Goal: Information Seeking & Learning: Learn about a topic

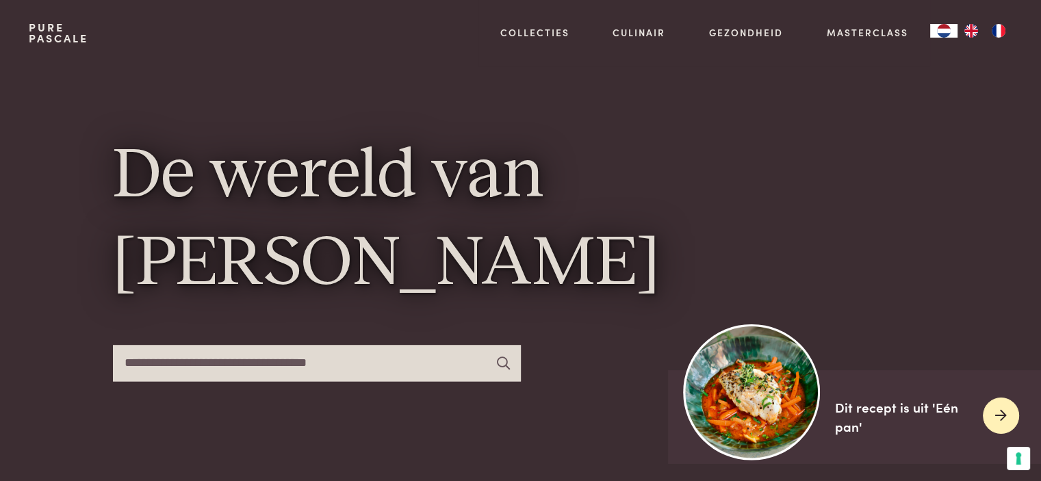
click at [999, 420] on icon at bounding box center [1001, 416] width 12 height 20
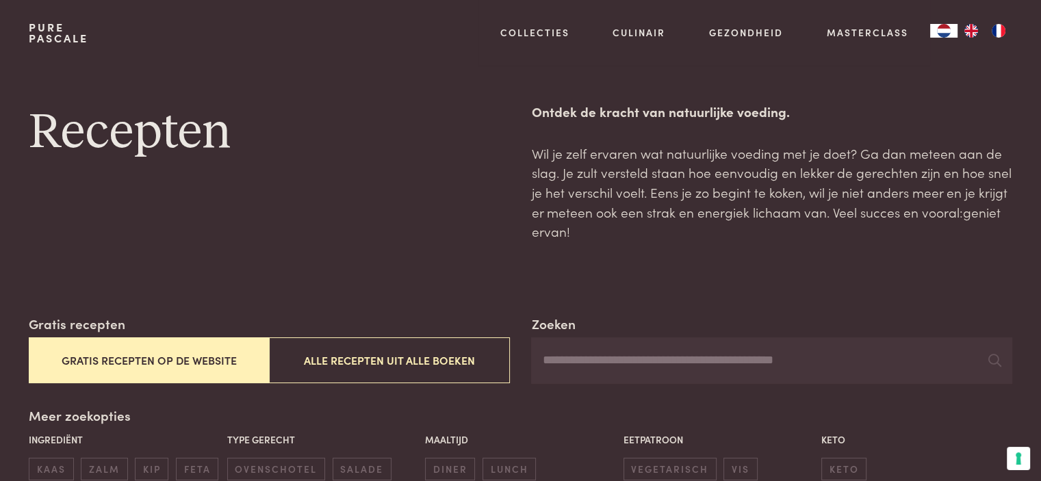
click at [122, 368] on button "Gratis recepten op de website" at bounding box center [149, 360] width 240 height 46
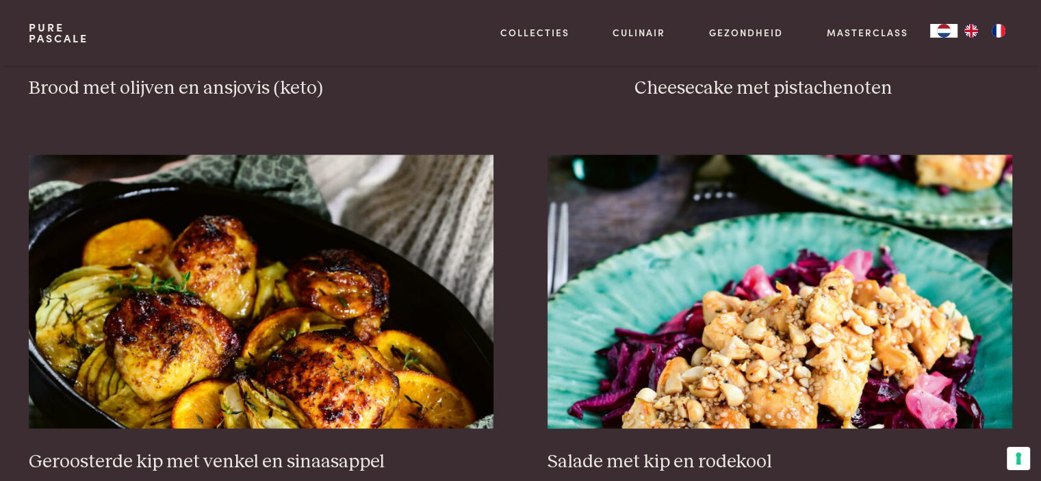
scroll to position [1692, 0]
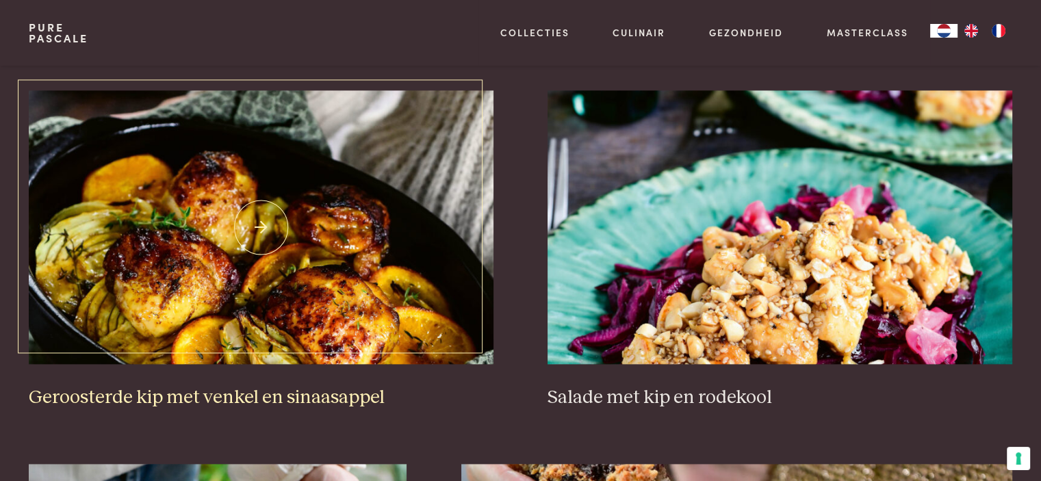
click at [325, 267] on img at bounding box center [261, 227] width 464 height 274
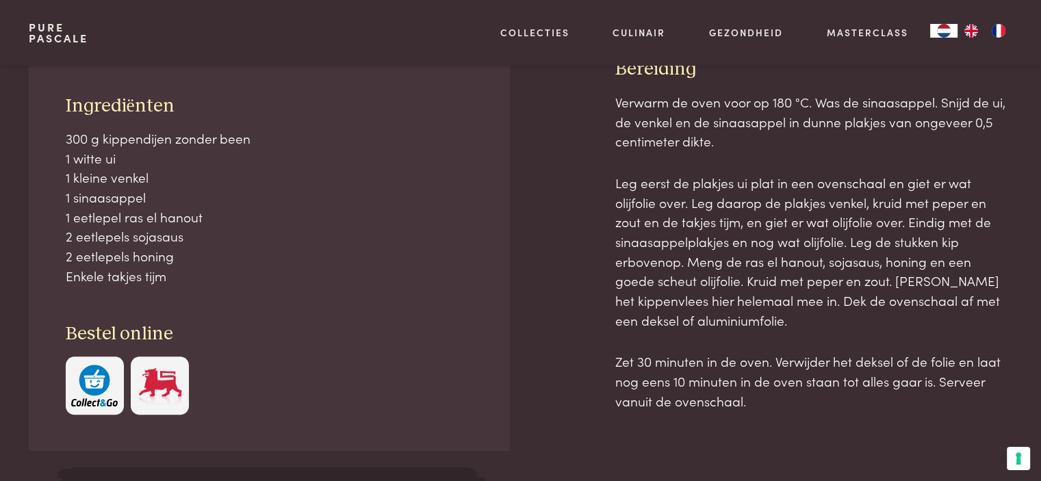
scroll to position [611, 0]
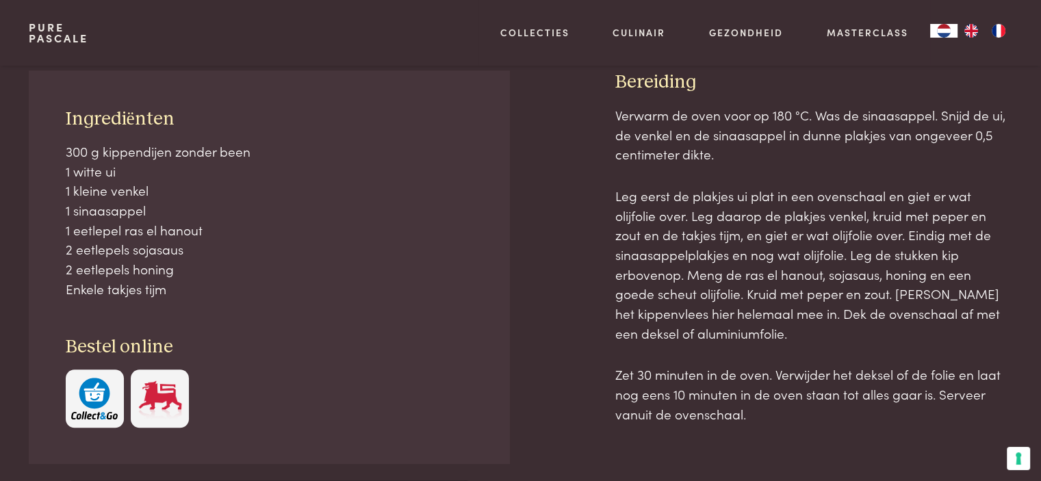
click at [162, 396] on img at bounding box center [160, 399] width 47 height 42
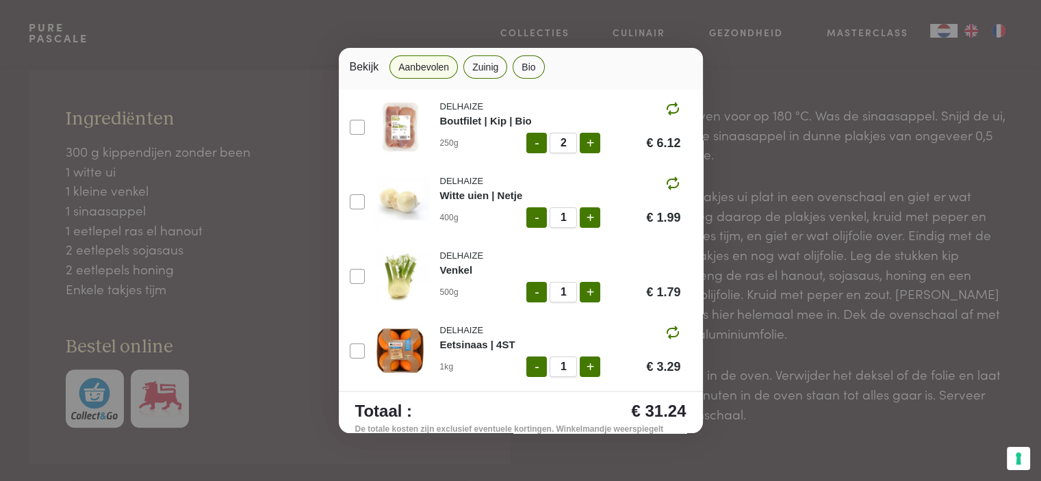
scroll to position [82, 0]
click at [92, 403] on div "Ingrediënten toevoegen aan je winkelmandje 2 porties Bekijk Aanbevolen Zuinig B…" at bounding box center [520, 240] width 1041 height 481
click at [300, 52] on div "Ingrediënten toevoegen aan je winkelmandje 2 porties Bekijk Aanbevolen Zuinig B…" at bounding box center [520, 240] width 1041 height 481
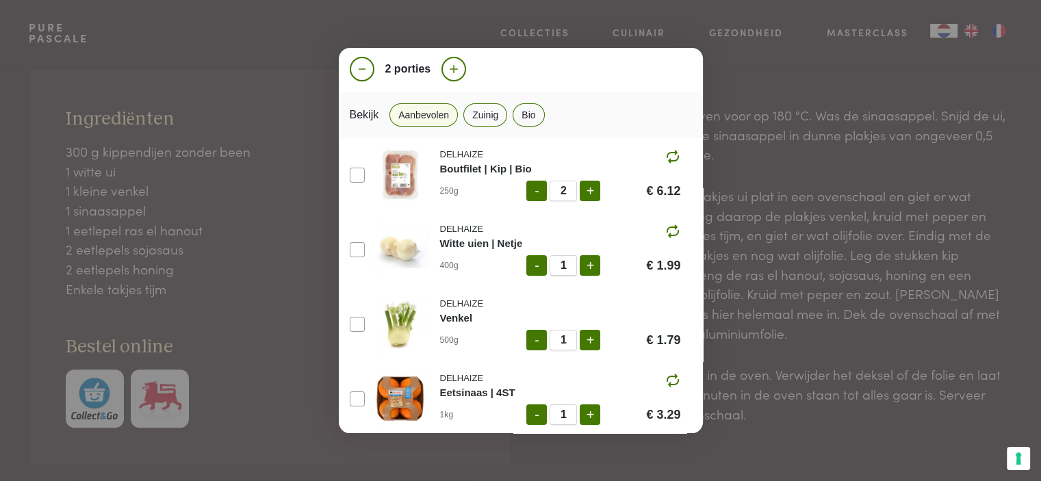
scroll to position [0, 0]
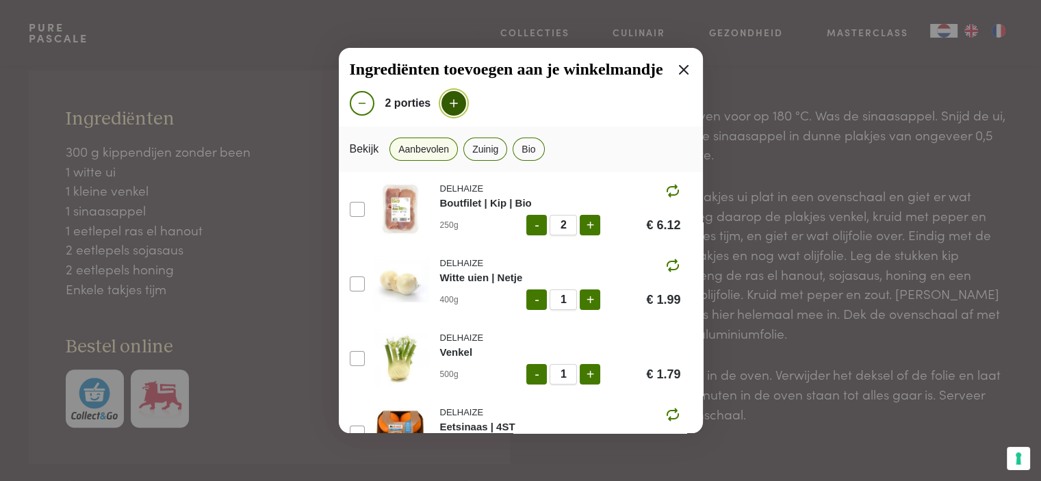
click at [452, 102] on icon at bounding box center [454, 103] width 8 height 8
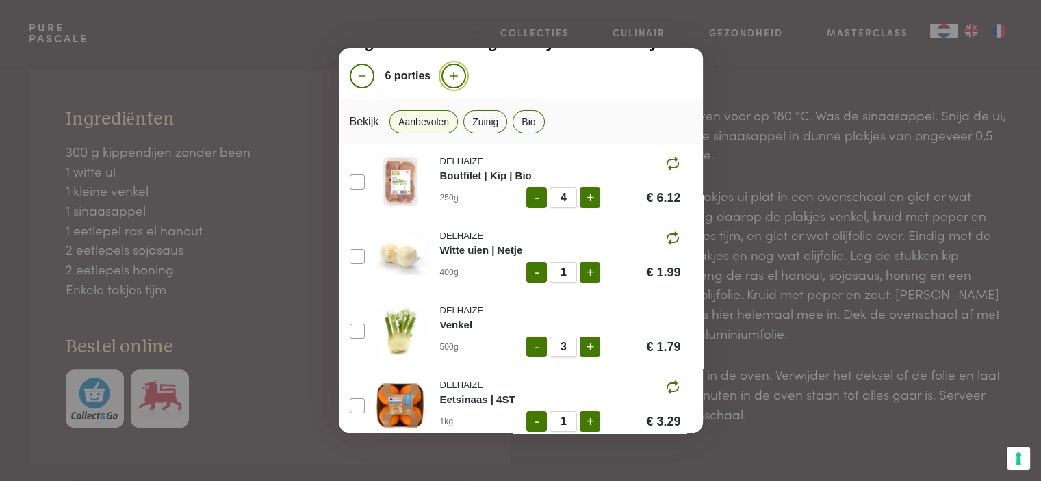
scroll to position [152, 0]
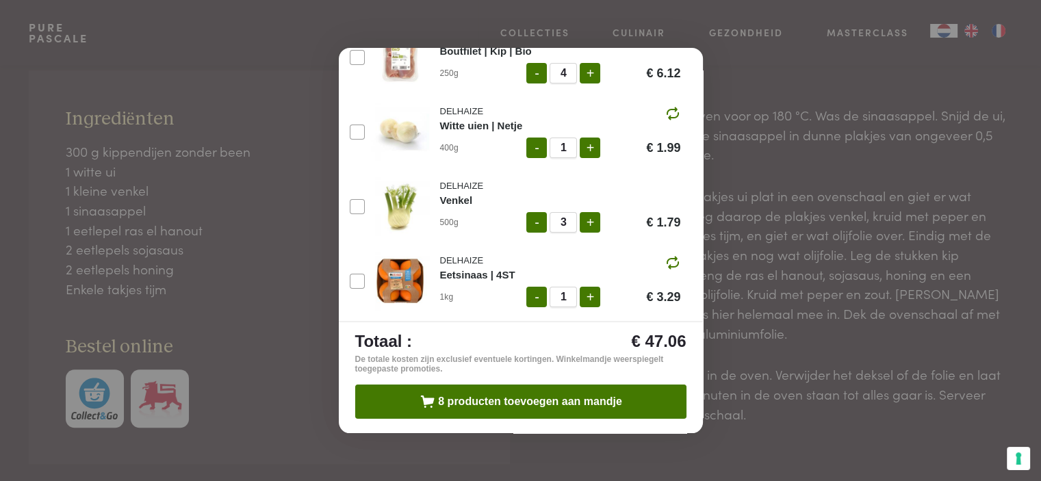
click at [353, 2] on div "Ingrediënten toevoegen aan je winkelmandje 6 porties Bekijk Aanbevolen Zuinig B…" at bounding box center [520, 240] width 1041 height 481
click at [731, 101] on div "Ingrediënten toevoegen aan je winkelmandje 6 porties Bekijk Aanbevolen Zuinig B…" at bounding box center [520, 240] width 1041 height 481
click at [75, 404] on div "Ingrediënten toevoegen aan je winkelmandje 6 porties Bekijk Aanbevolen Zuinig B…" at bounding box center [520, 240] width 1041 height 481
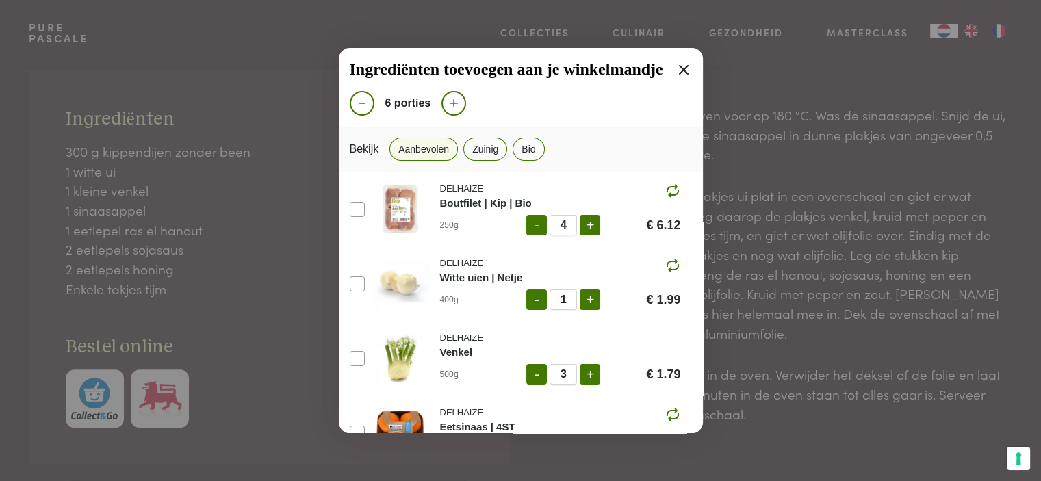
click at [676, 68] on icon at bounding box center [684, 70] width 16 height 16
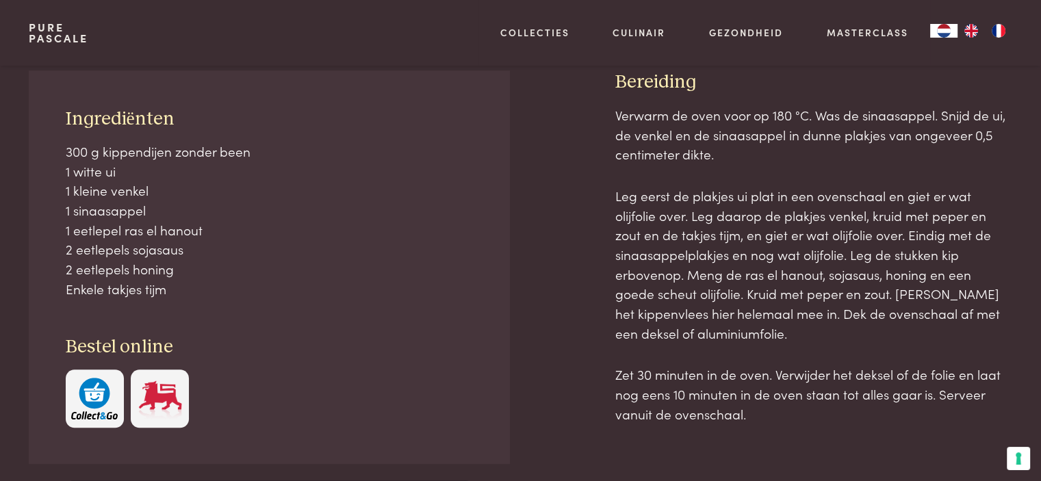
click at [100, 402] on img "button" at bounding box center [94, 399] width 47 height 42
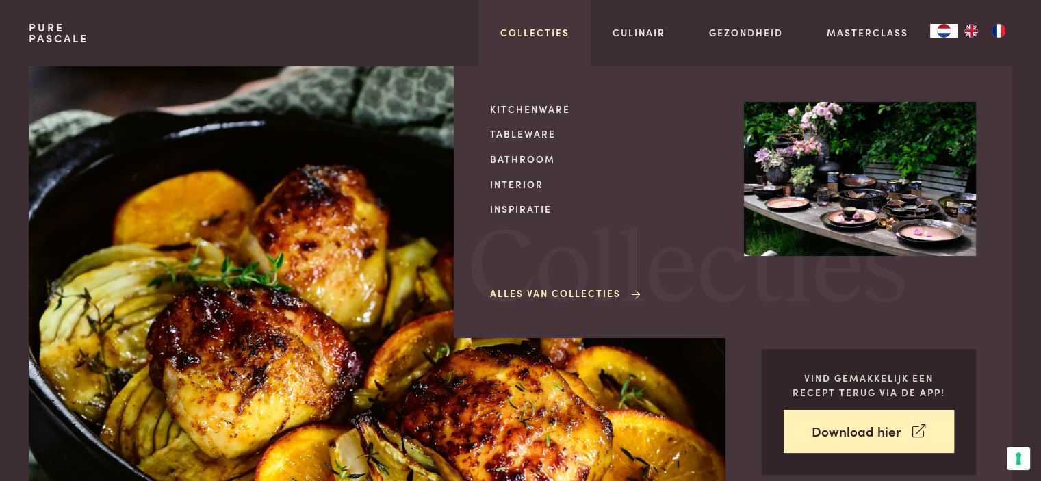
click at [520, 32] on link "Collecties" at bounding box center [534, 32] width 69 height 14
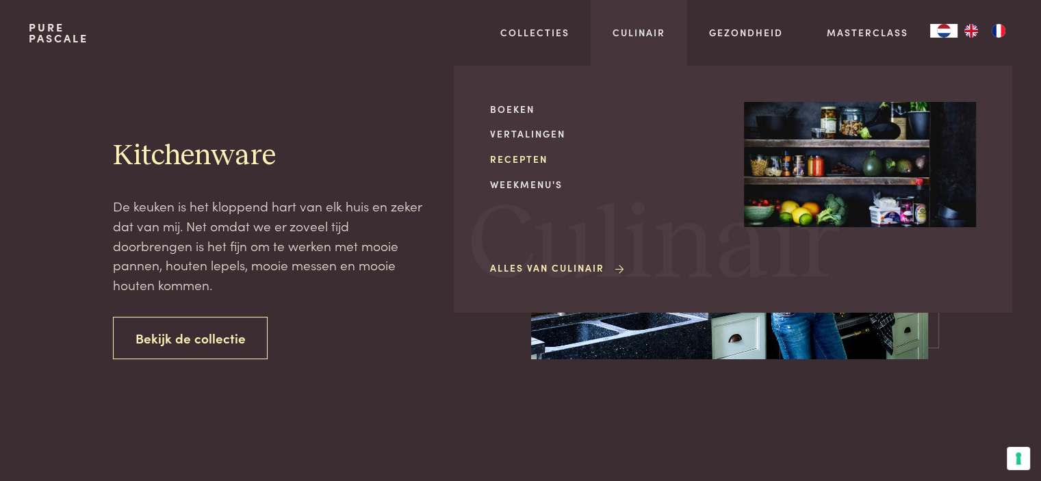
click at [533, 160] on link "Recepten" at bounding box center [606, 159] width 232 height 14
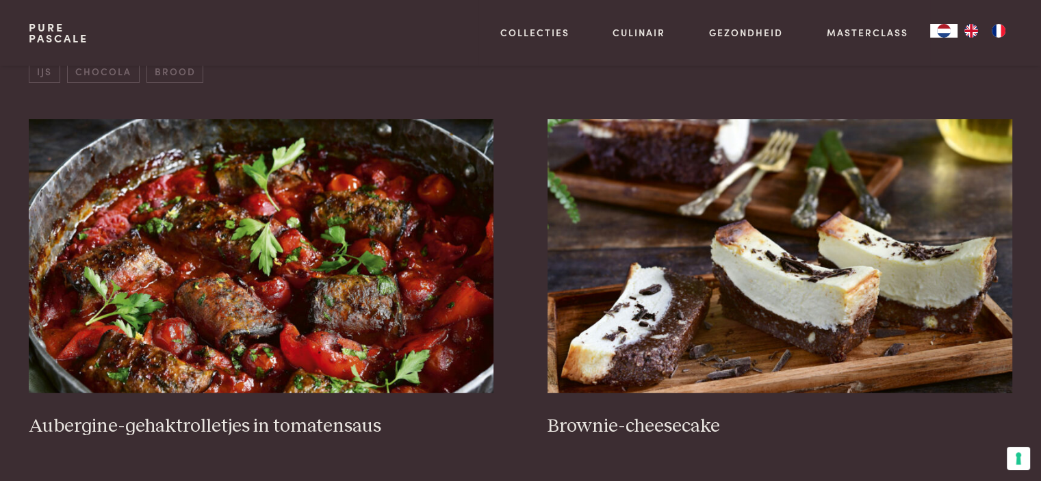
scroll to position [97, 0]
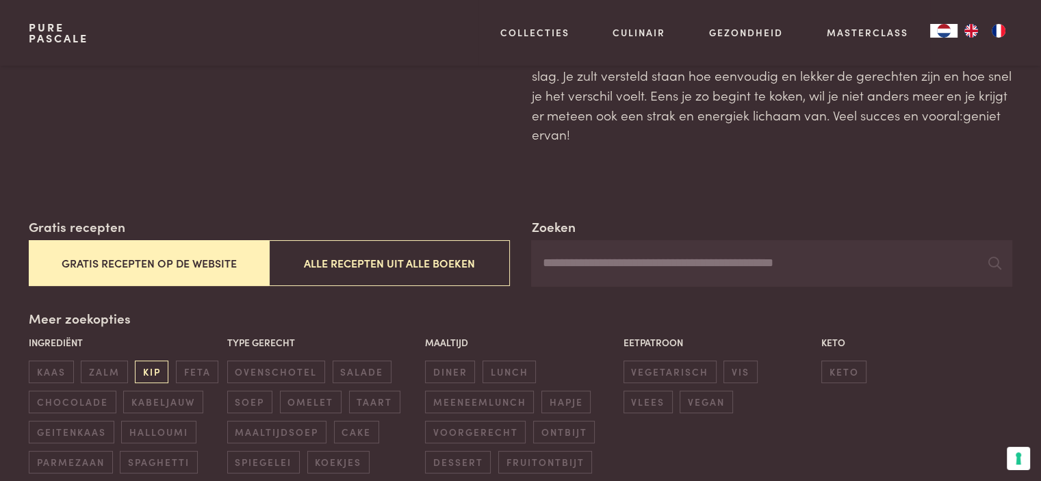
click at [152, 370] on span "kip" at bounding box center [152, 372] width 34 height 23
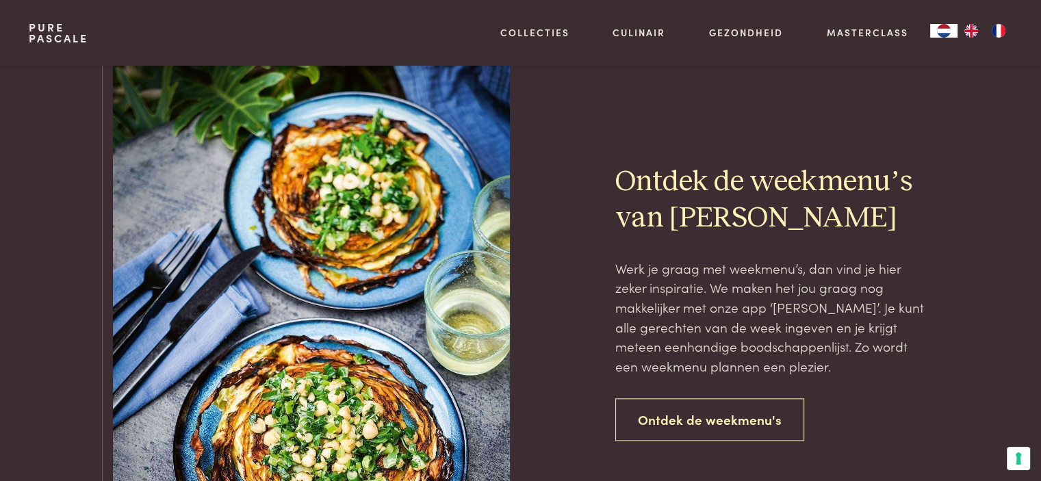
scroll to position [1482, 0]
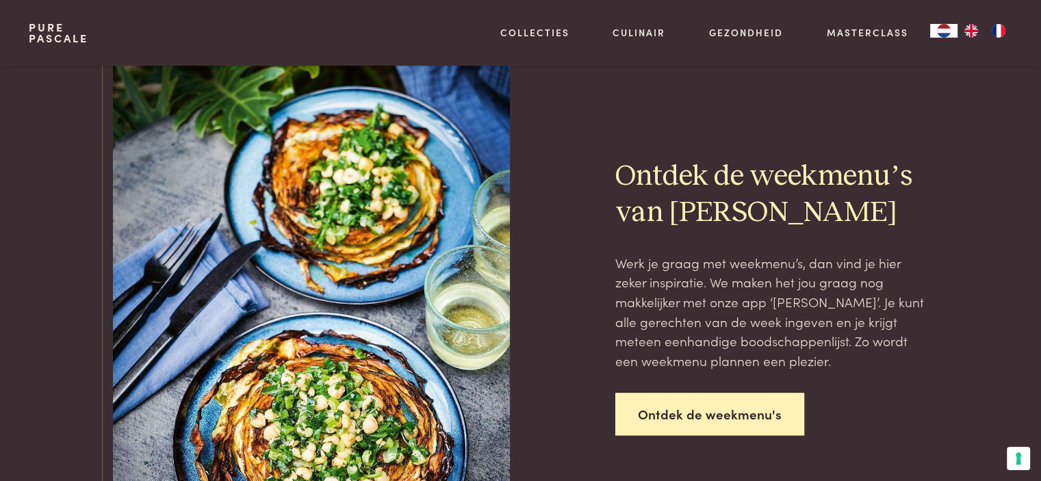
click at [682, 418] on link "Ontdek de weekmenu's" at bounding box center [709, 414] width 189 height 43
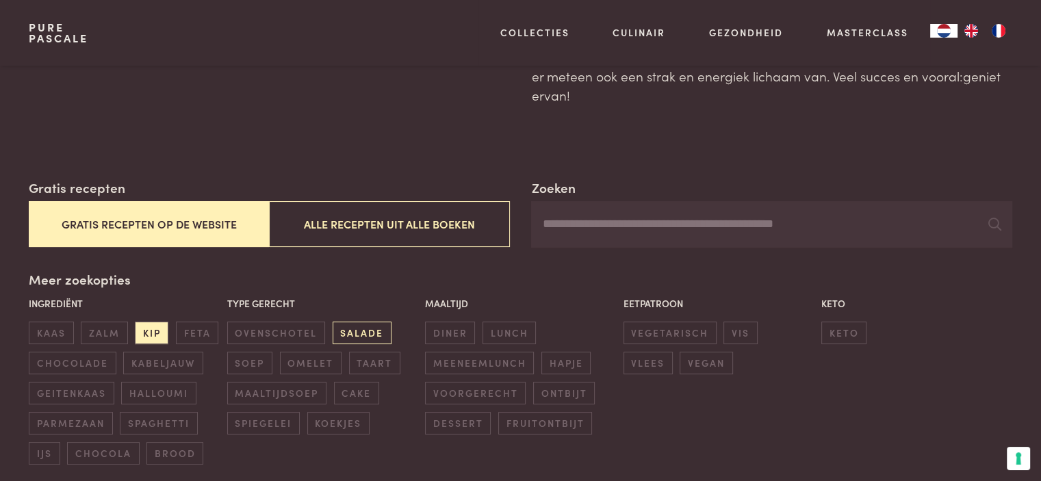
click at [357, 333] on span "salade" at bounding box center [362, 333] width 59 height 23
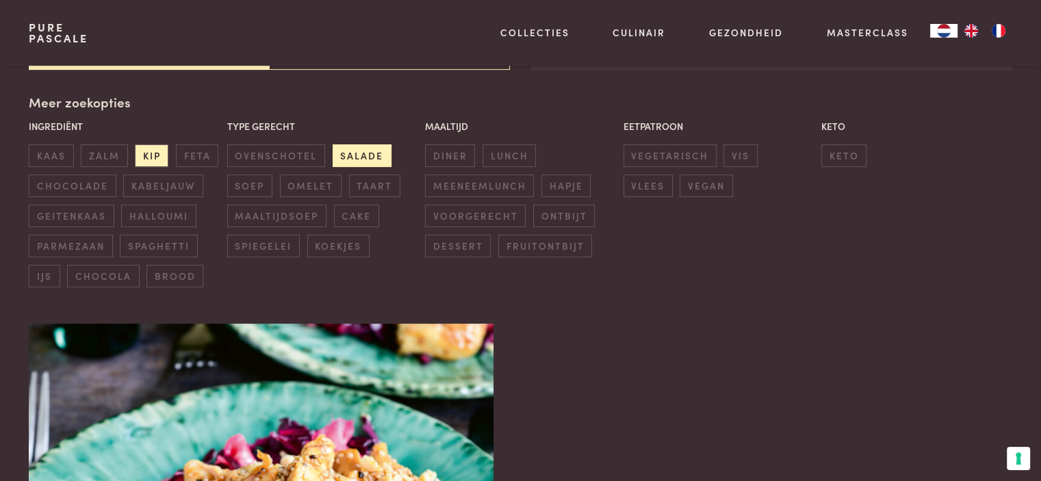
scroll to position [314, 0]
click at [147, 151] on span "kip" at bounding box center [152, 155] width 34 height 23
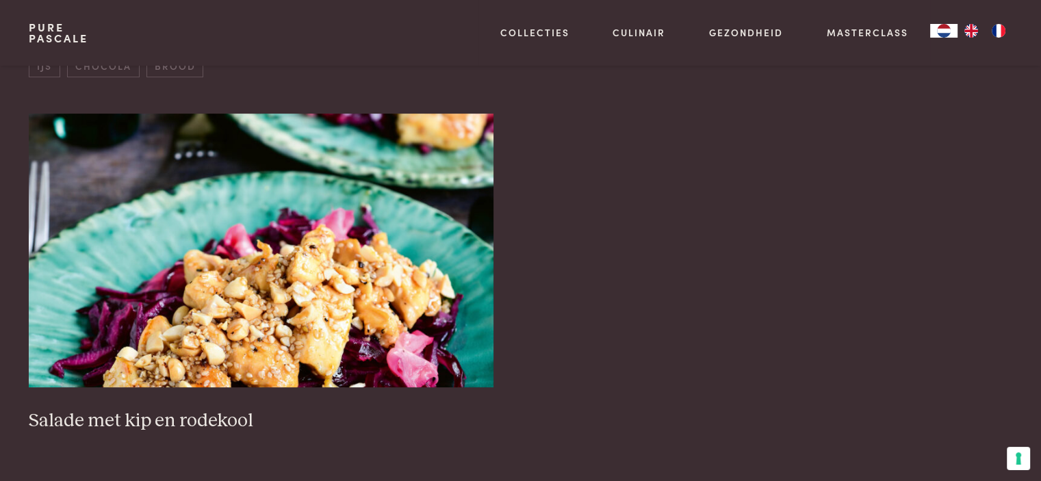
scroll to position [588, 0]
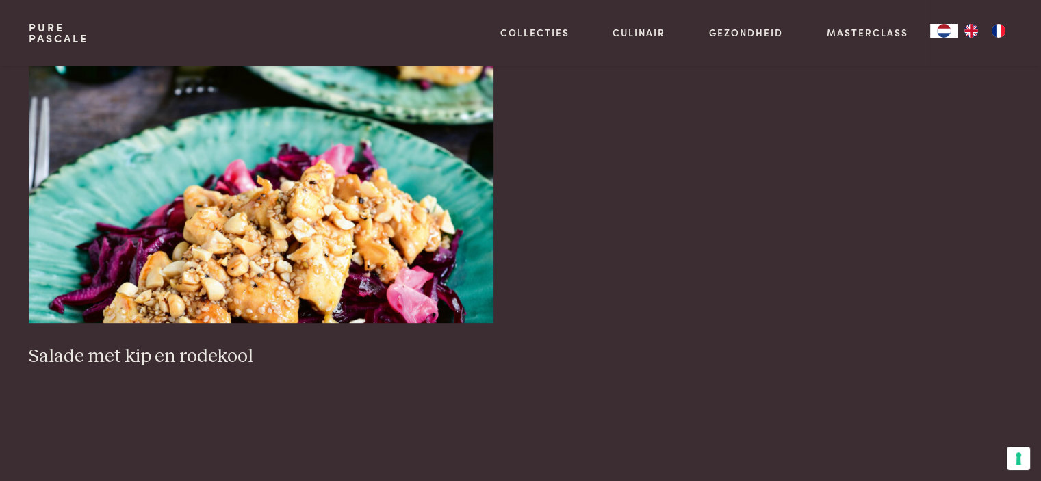
scroll to position [314, 0]
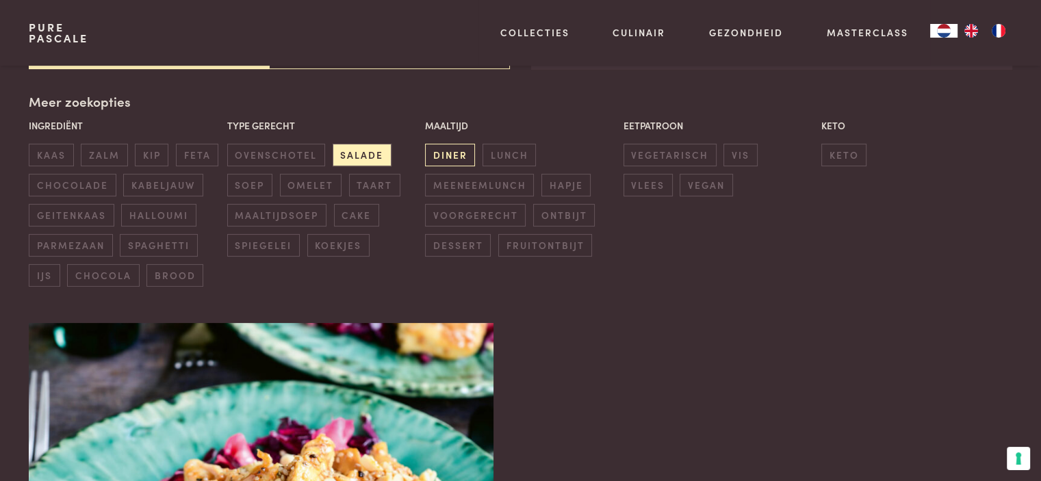
click at [452, 157] on span "diner" at bounding box center [450, 155] width 50 height 23
click at [359, 153] on span "salade" at bounding box center [362, 155] width 59 height 23
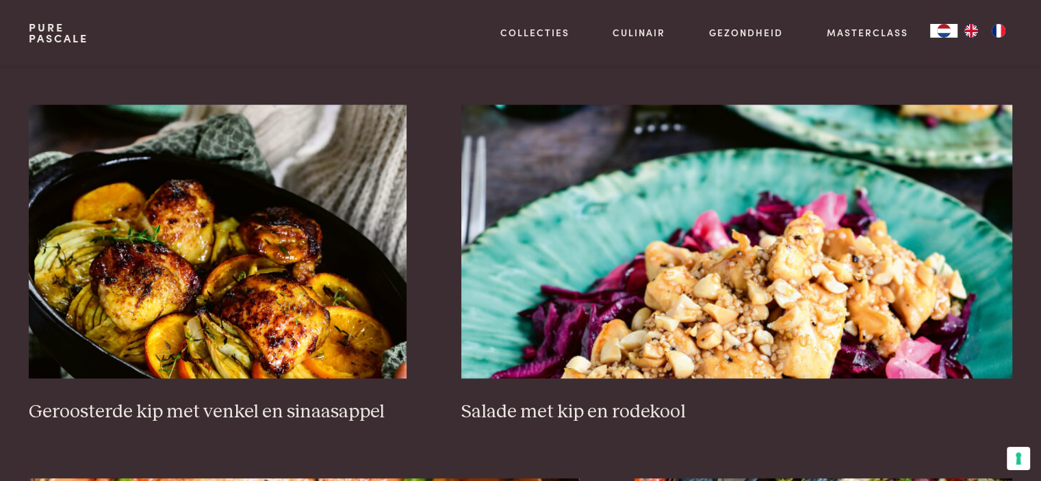
scroll to position [916, 0]
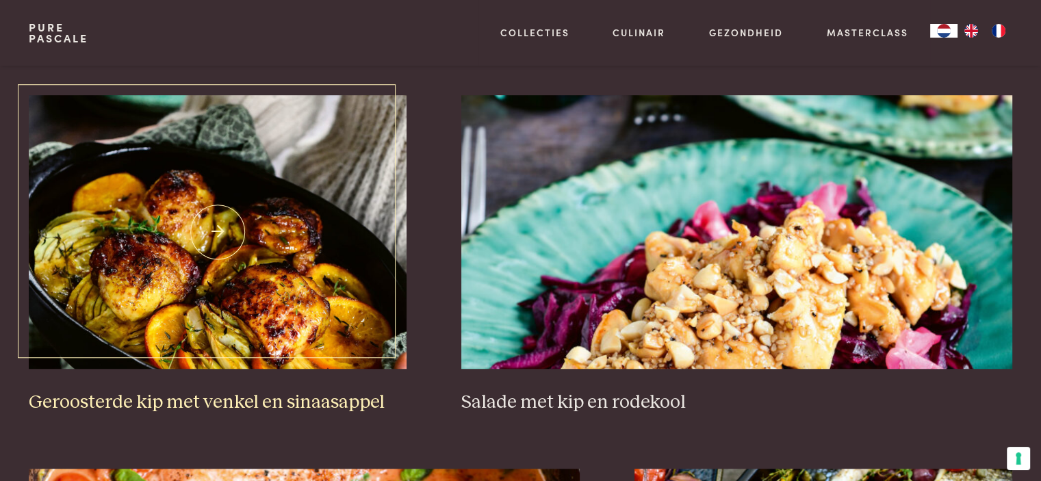
click at [235, 290] on img at bounding box center [218, 232] width 378 height 274
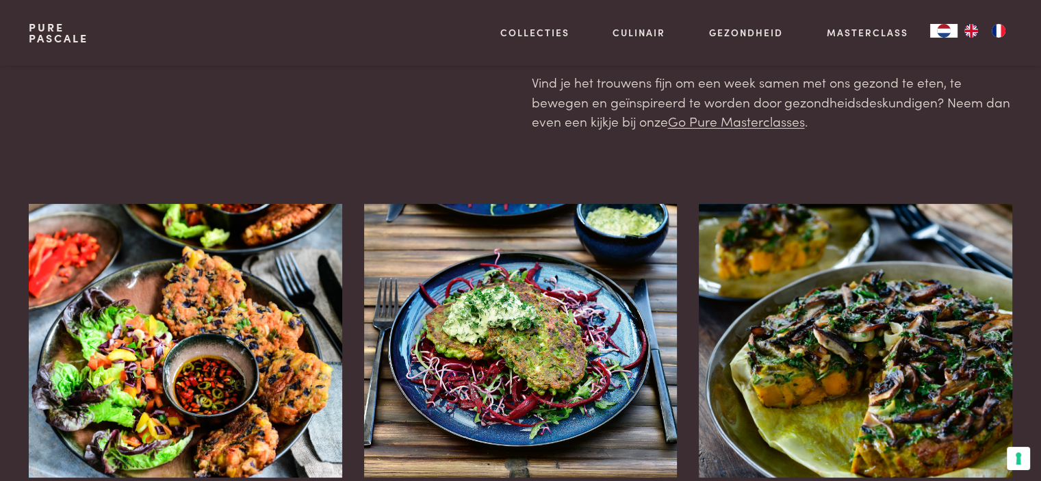
scroll to position [246, 0]
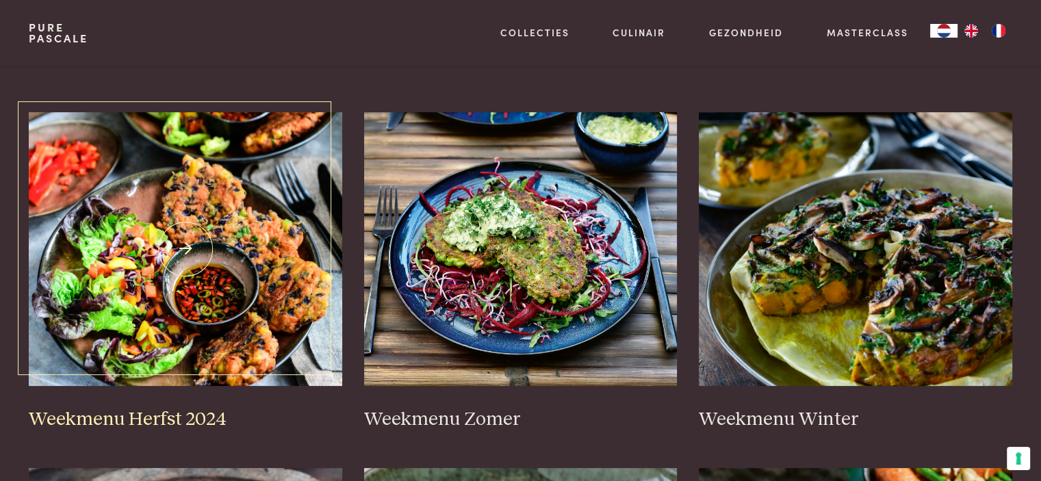
click at [224, 283] on img at bounding box center [186, 249] width 314 height 274
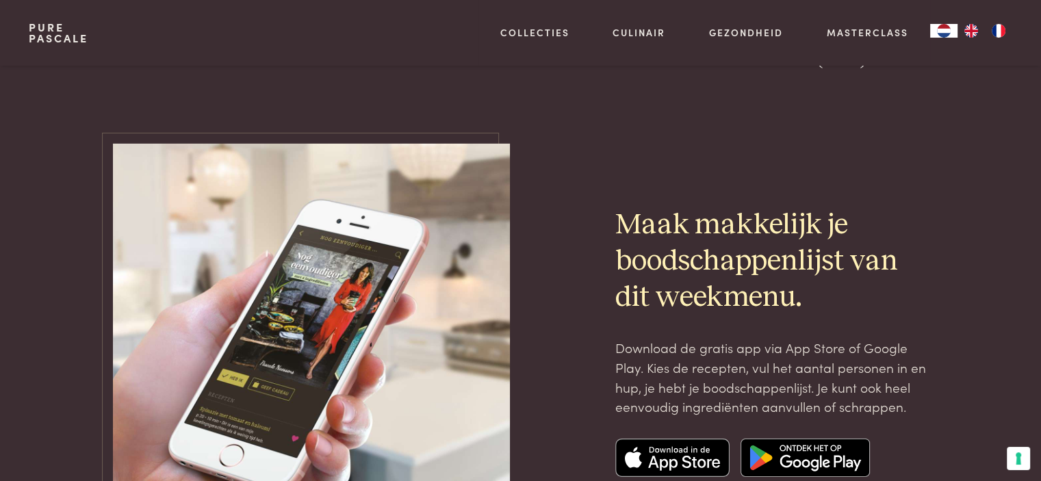
scroll to position [4525, 0]
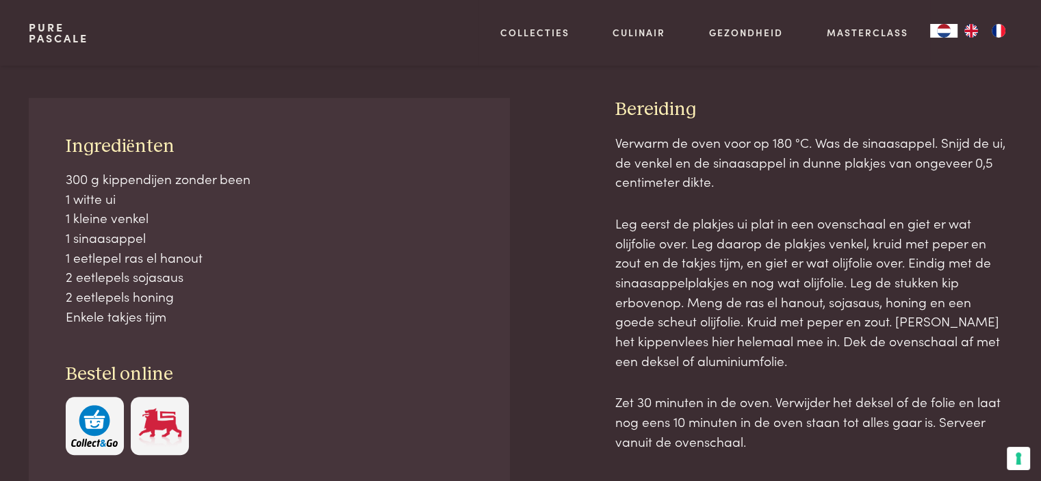
scroll to position [611, 0]
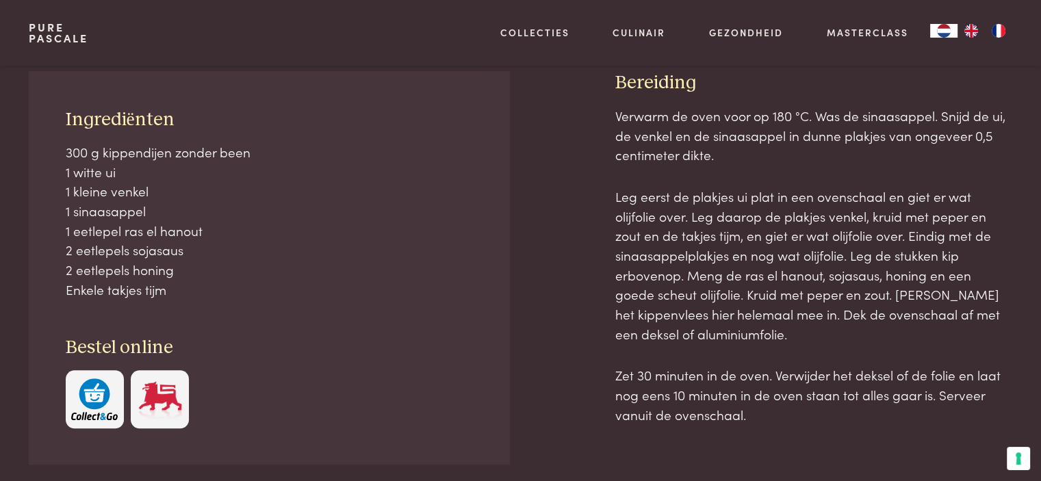
click at [162, 402] on img at bounding box center [160, 400] width 47 height 42
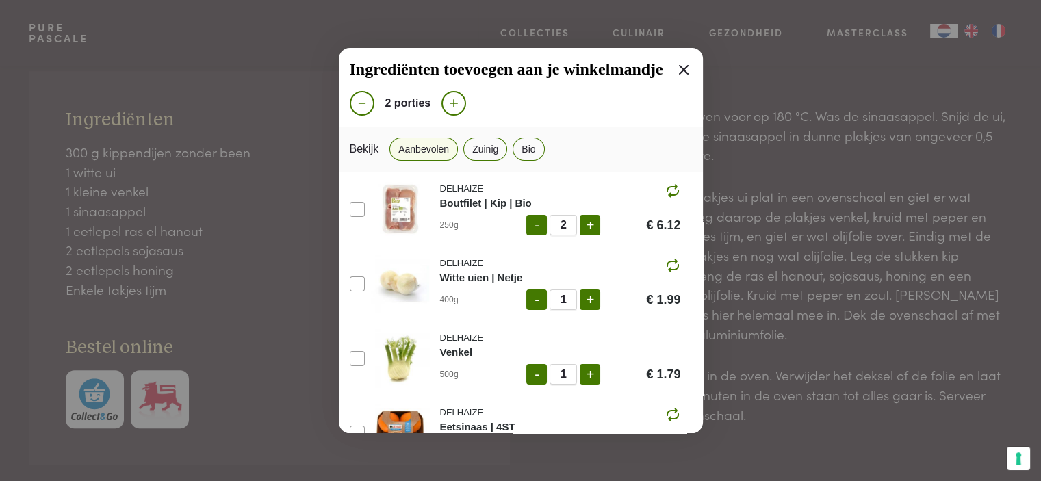
click at [404, 211] on img at bounding box center [400, 209] width 58 height 58
click at [676, 73] on icon at bounding box center [684, 70] width 16 height 16
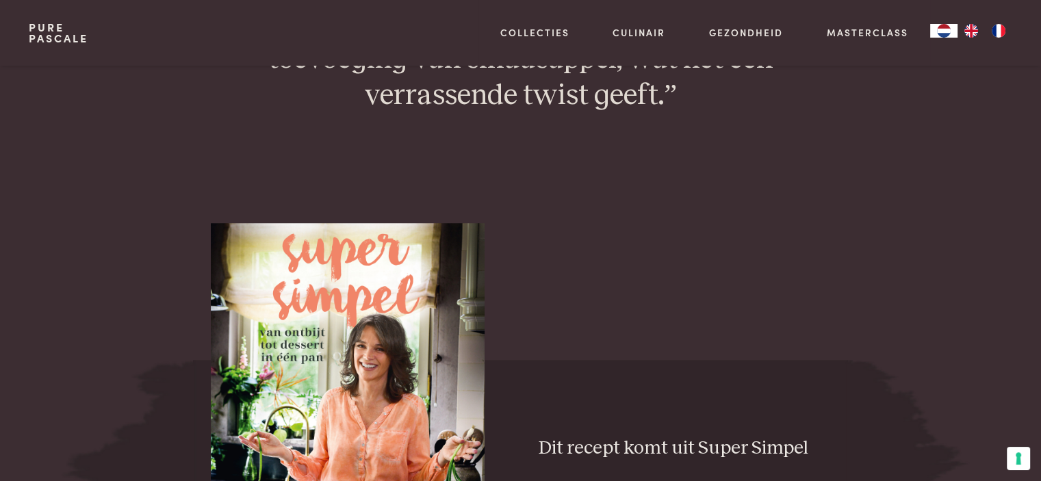
scroll to position [1341, 0]
